Goal: Book appointment/travel/reservation

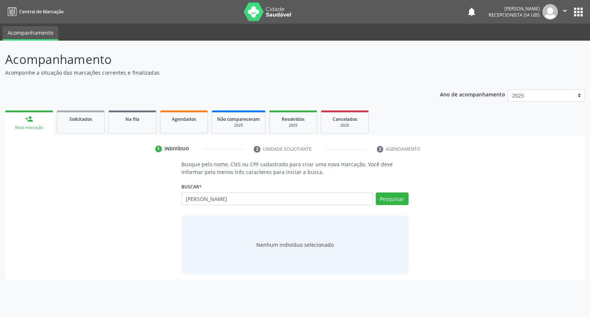
type input "[PERSON_NAME]"
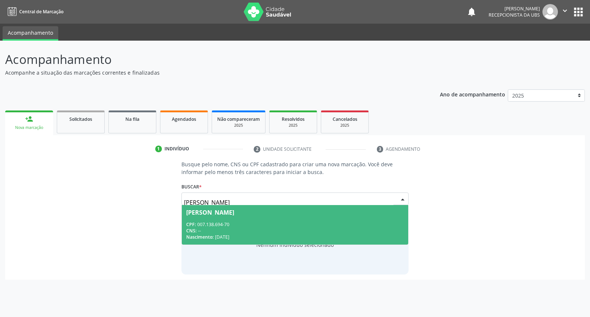
click at [335, 223] on div "CPF: 007.138.694-70" at bounding box center [294, 224] width 217 height 6
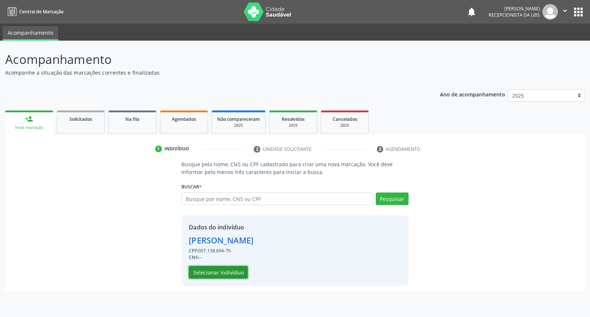
click at [241, 268] on button "Selecionar indivíduo" at bounding box center [218, 272] width 59 height 13
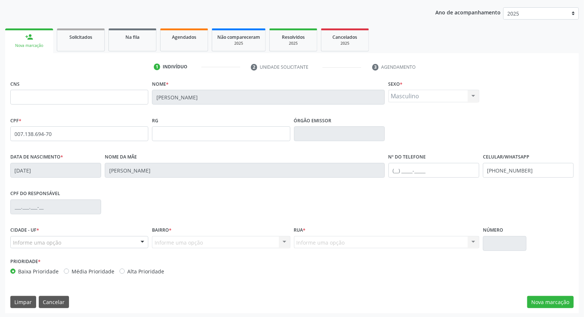
scroll to position [83, 0]
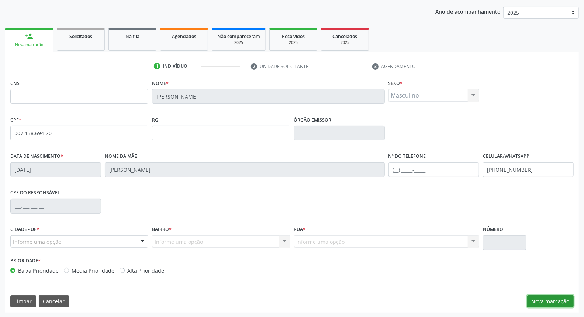
click at [560, 301] on button "Nova marcação" at bounding box center [550, 301] width 46 height 13
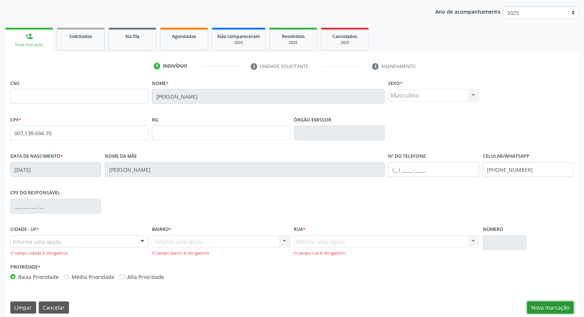
click at [559, 307] on button "Nova marcação" at bounding box center [550, 307] width 46 height 13
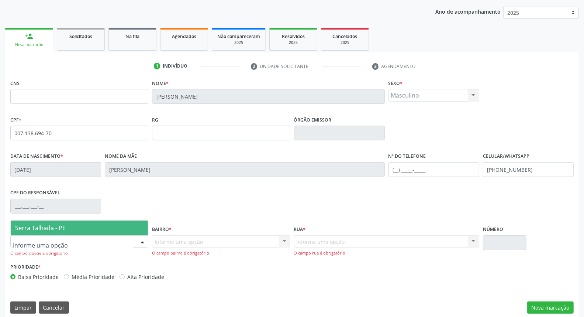
click at [126, 238] on div at bounding box center [79, 241] width 138 height 13
click at [115, 223] on span "Serra Talhada - PE" at bounding box center [79, 227] width 137 height 15
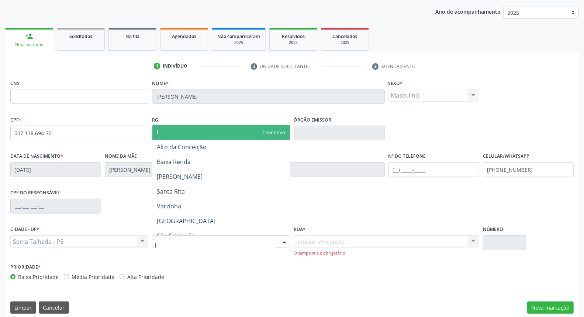
type input "ip"
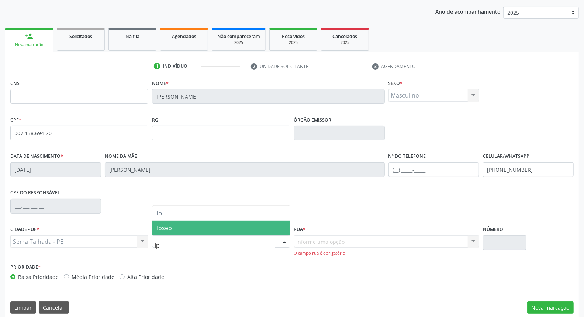
drag, startPoint x: 207, startPoint y: 225, endPoint x: 274, endPoint y: 256, distance: 74.1
click at [207, 226] on span "Ipsep" at bounding box center [220, 227] width 137 height 15
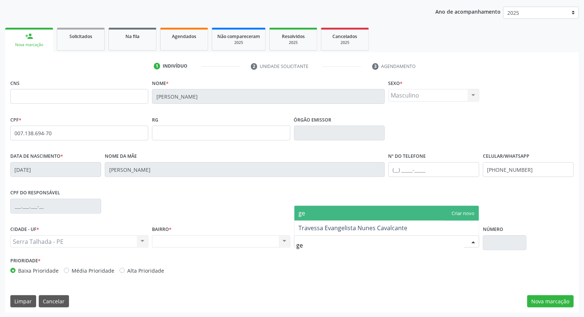
type input "g"
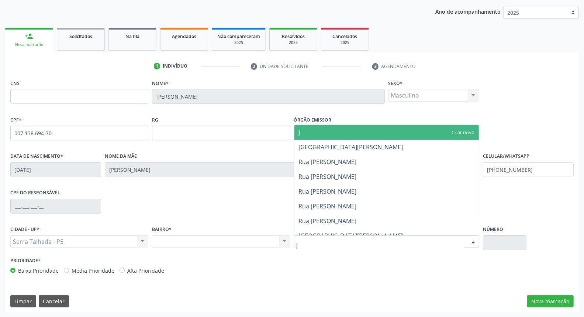
type input "je"
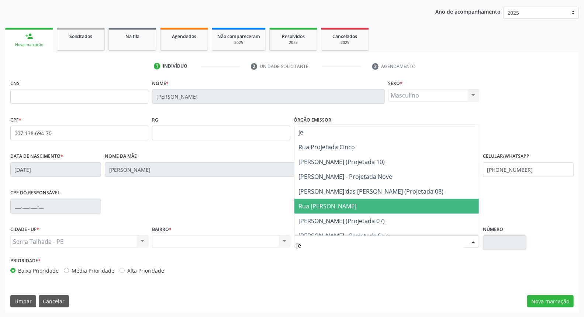
click at [352, 200] on span "Rua [PERSON_NAME]" at bounding box center [386, 206] width 184 height 15
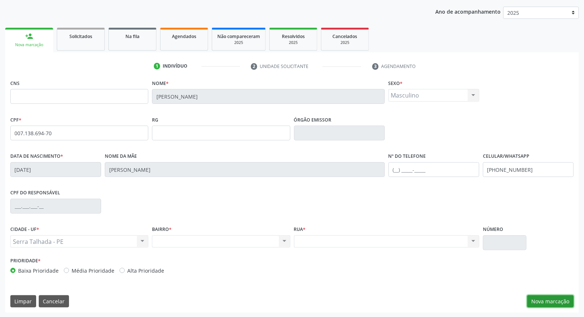
click at [545, 304] on button "Nova marcação" at bounding box center [550, 301] width 46 height 13
click at [0, 0] on button "Próximo" at bounding box center [0, 0] width 0 height 0
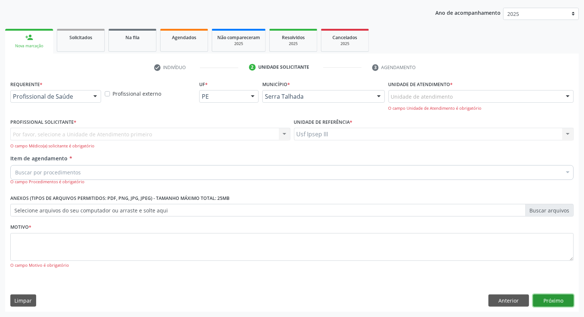
scroll to position [49, 0]
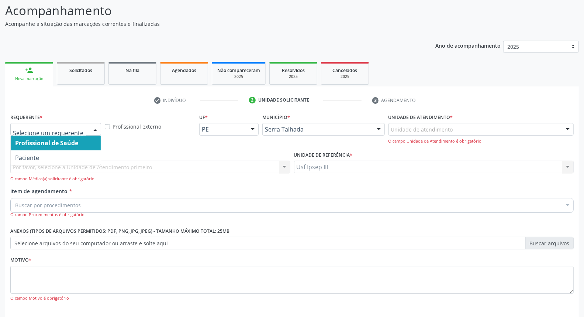
click at [92, 127] on div at bounding box center [95, 129] width 11 height 13
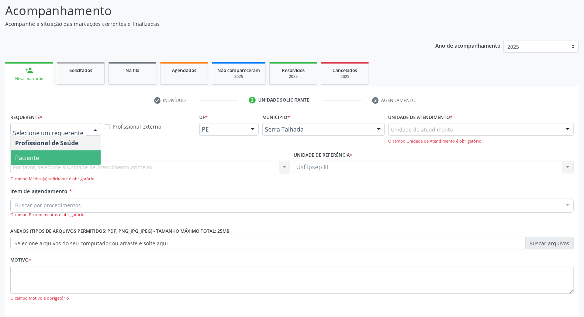
click at [77, 154] on span "Paciente" at bounding box center [56, 157] width 90 height 15
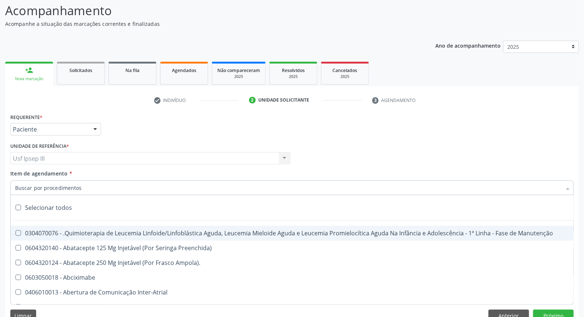
click at [96, 183] on div at bounding box center [291, 187] width 563 height 15
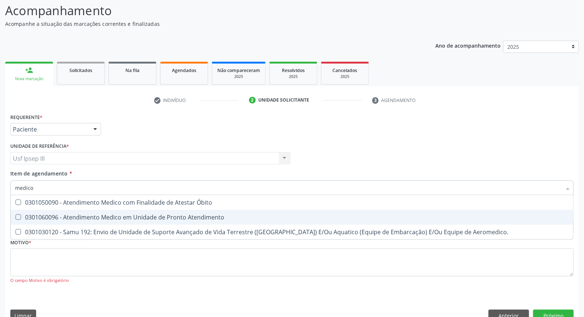
scroll to position [63, 0]
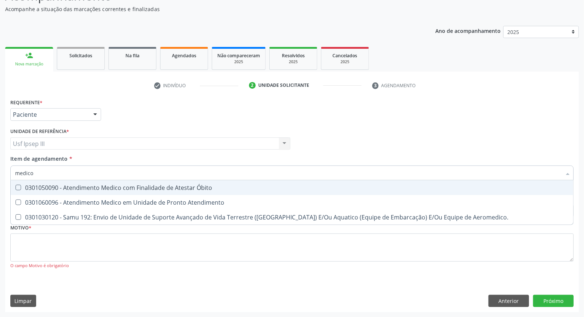
type input "medico"
click at [569, 171] on div at bounding box center [567, 173] width 11 height 13
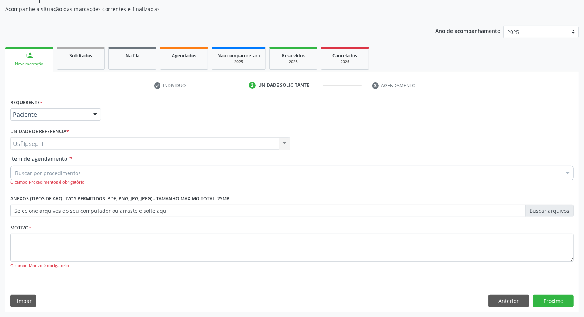
click at [237, 170] on div "Buscar por procedimentos" at bounding box center [291, 172] width 563 height 15
type input "m"
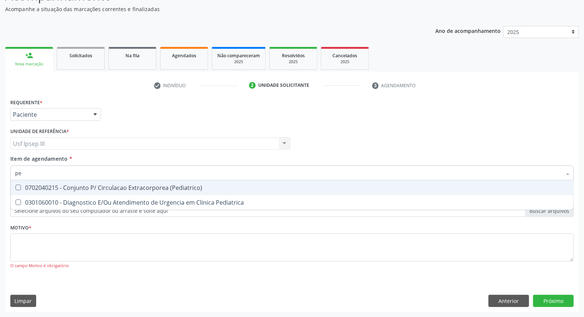
type input "p"
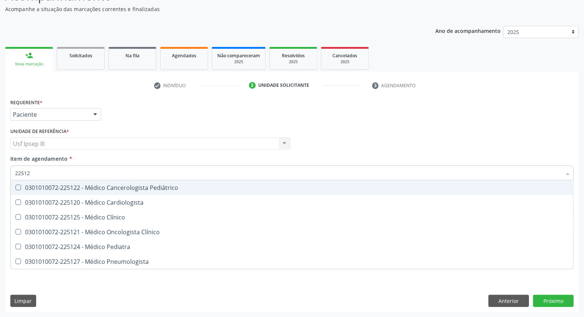
type input "225124"
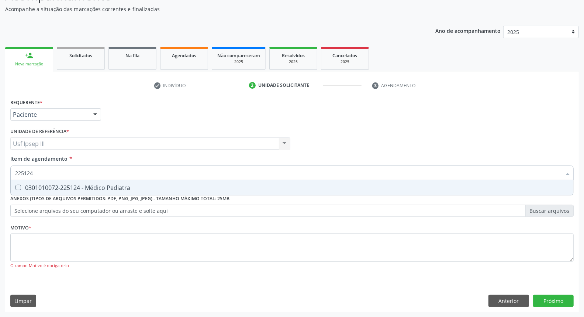
click at [120, 190] on div "0301010072-225124 - Médico Pediatra" at bounding box center [292, 187] width 554 height 6
checkbox Pediatra "true"
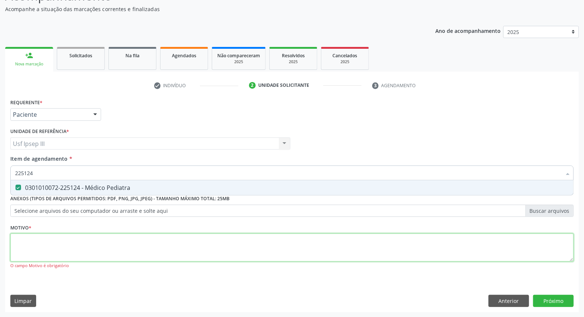
click at [98, 244] on div "Requerente * Paciente Profissional de Saúde Paciente Nenhum resultado encontrad…" at bounding box center [291, 188] width 563 height 182
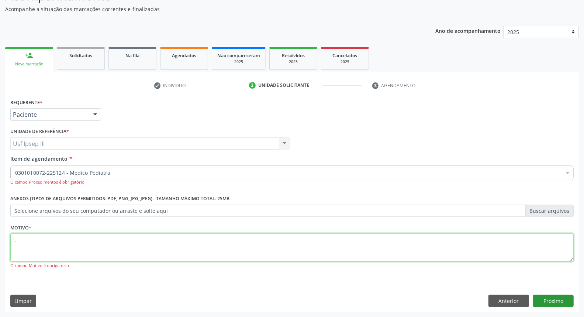
type textarea "."
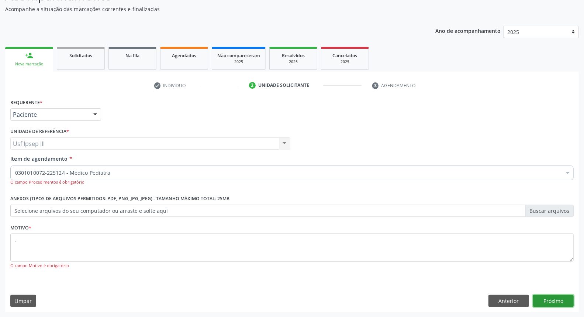
click at [573, 298] on button "Próximo" at bounding box center [553, 300] width 41 height 13
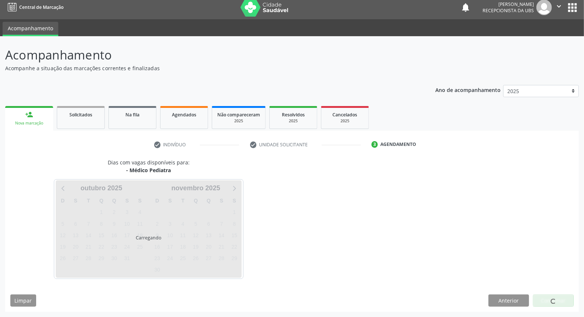
scroll to position [4, 0]
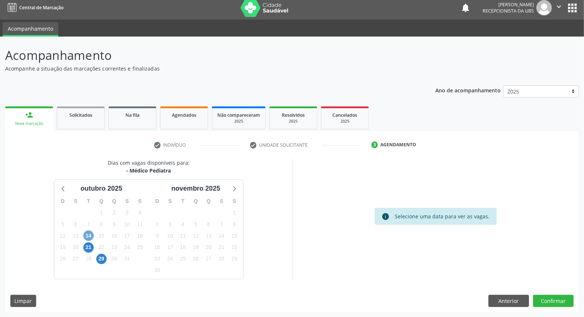
click at [87, 233] on span "14" at bounding box center [88, 235] width 10 height 10
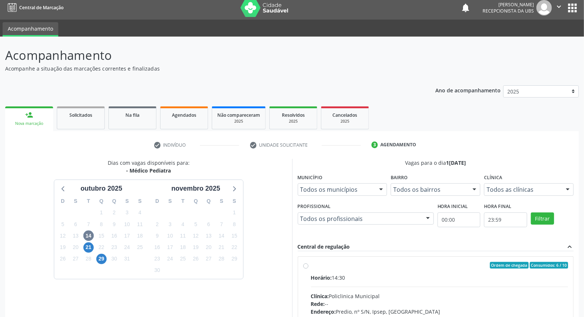
click at [496, 270] on label "Ordem de chegada Consumidos: 6 / 10 Horário: 14:30 Clínica: Policlinica Municip…" at bounding box center [440, 318] width 258 height 113
click at [308, 268] on input "Ordem de chegada Consumidos: 6 / 10 Horário: 14:30 Clínica: Policlinica Municip…" at bounding box center [305, 265] width 5 height 7
radio input "true"
click at [87, 245] on span "21" at bounding box center [88, 247] width 10 height 10
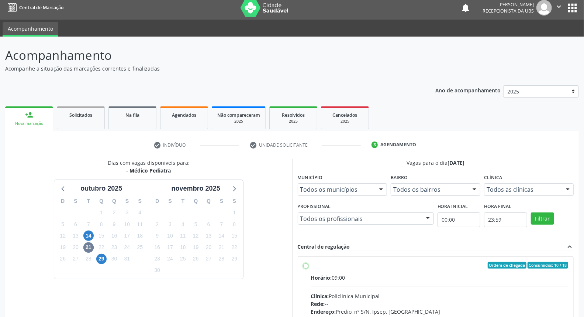
click at [308, 268] on input "Ordem de chegada Consumidos: 10 / 18 Horário: 09:00 Clínica: Policlinica Munici…" at bounding box center [305, 265] width 5 height 7
radio input "true"
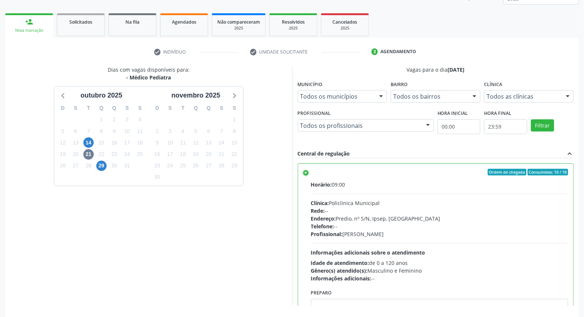
scroll to position [124, 0]
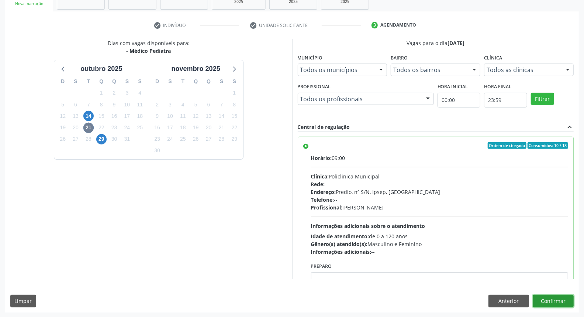
click at [569, 297] on button "Confirmar" at bounding box center [553, 300] width 41 height 13
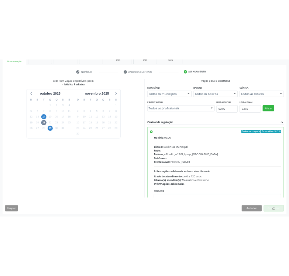
scroll to position [0, 0]
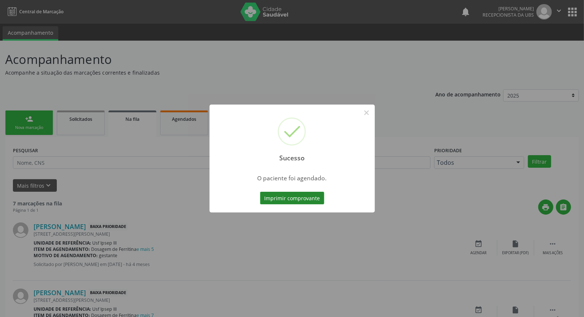
click at [306, 193] on button "Imprimir comprovante" at bounding box center [292, 198] width 64 height 13
